Goal: Task Accomplishment & Management: Manage account settings

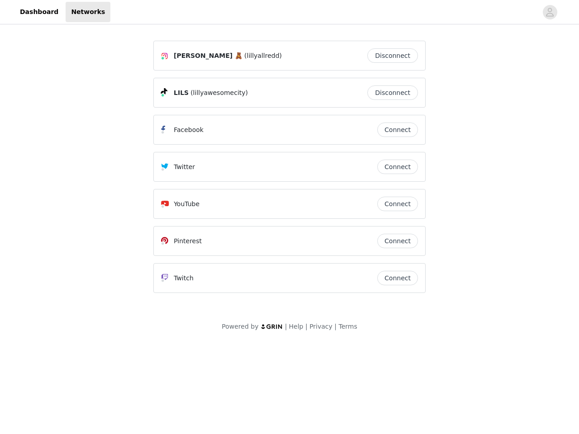
click at [290, 171] on div "Twitter" at bounding box center [269, 167] width 216 height 11
click at [290, 12] on div at bounding box center [323, 12] width 427 height 20
click at [550, 12] on icon "avatar" at bounding box center [550, 12] width 9 height 14
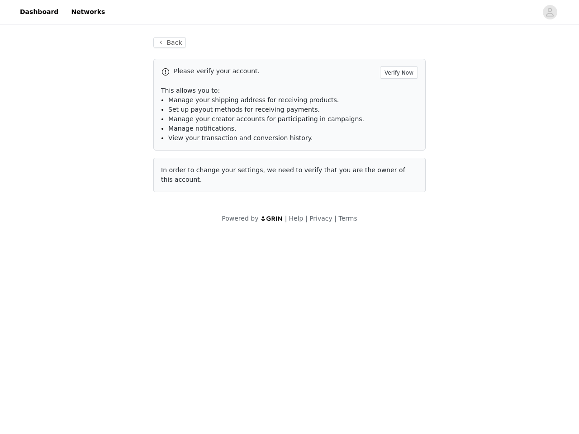
click at [395, 56] on div "Back Please verify your account. Verify Now This allows you to: Manage your shi…" at bounding box center [290, 114] width 294 height 177
click at [395, 93] on p "This allows you to:" at bounding box center [289, 91] width 257 height 10
click at [398, 130] on li "Manage notifications." at bounding box center [293, 129] width 250 height 10
